Goal: Navigation & Orientation: Go to known website

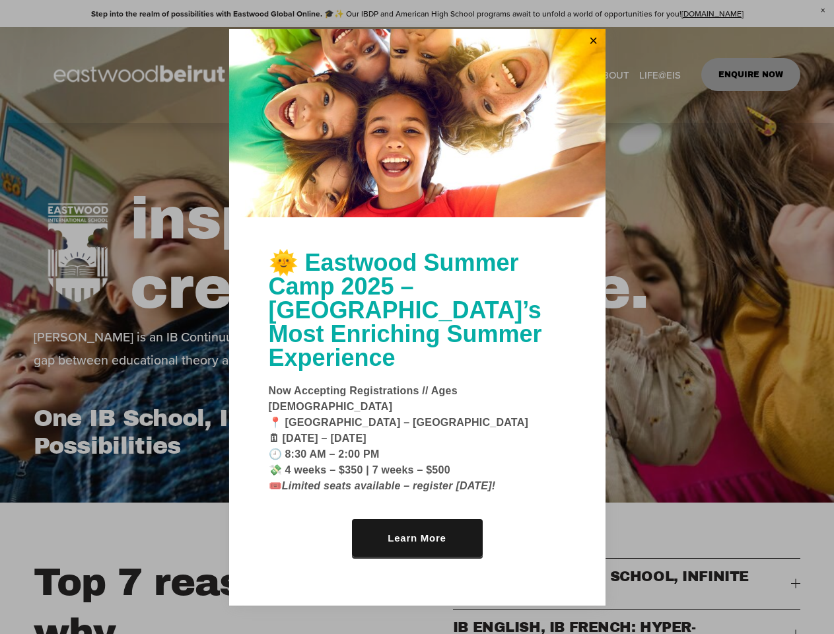
click at [594, 52] on link "Close" at bounding box center [594, 41] width 20 height 21
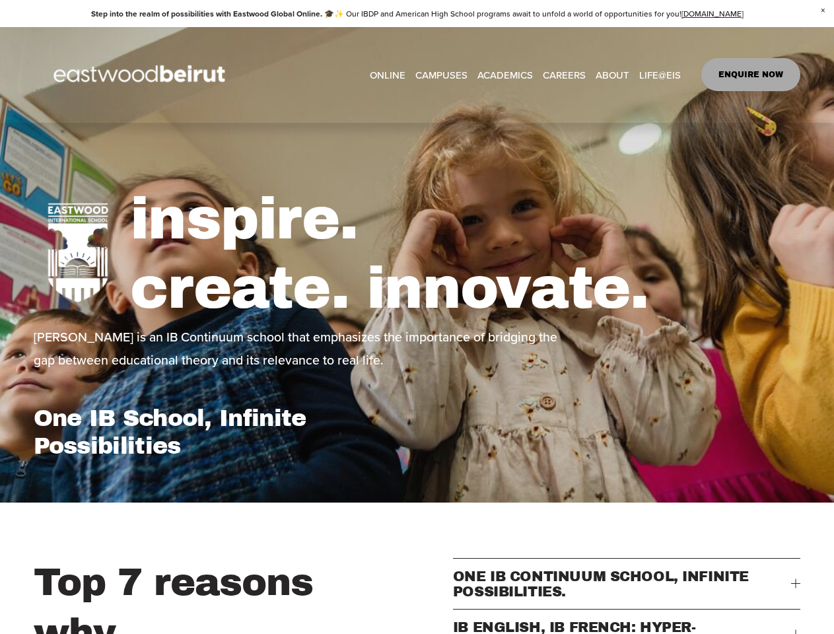
click at [418, 143] on div "inspire. create. innovate. [PERSON_NAME] is an IB Continuum school that emphasi…" at bounding box center [417, 313] width 834 height 380
